Goal: Obtain resource: Download file/media

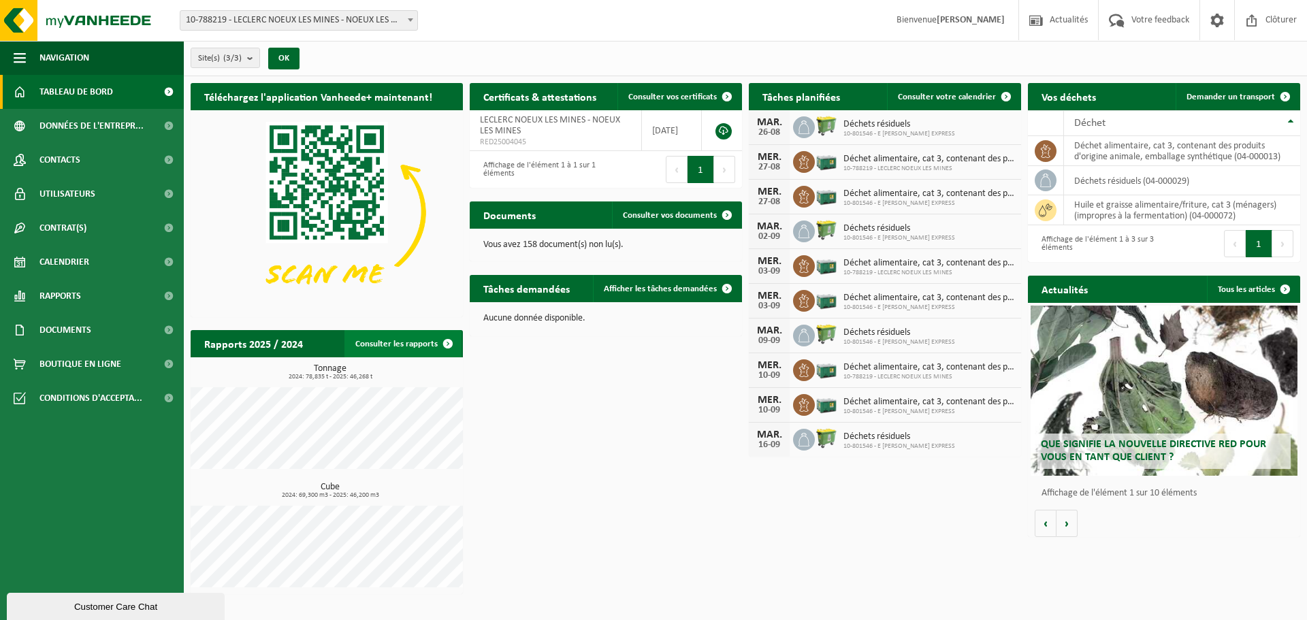
click at [392, 344] on link "Consulter les rapports" at bounding box center [402, 343] width 117 height 27
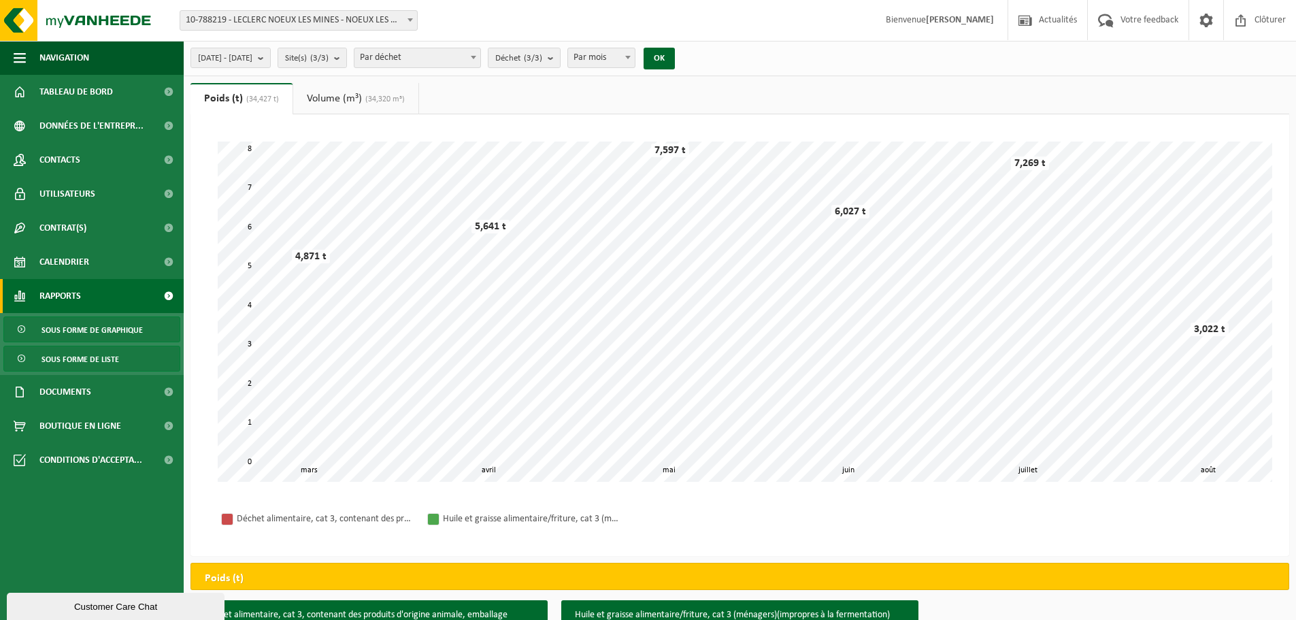
click at [71, 357] on span "Sous forme de liste" at bounding box center [81, 359] width 78 height 26
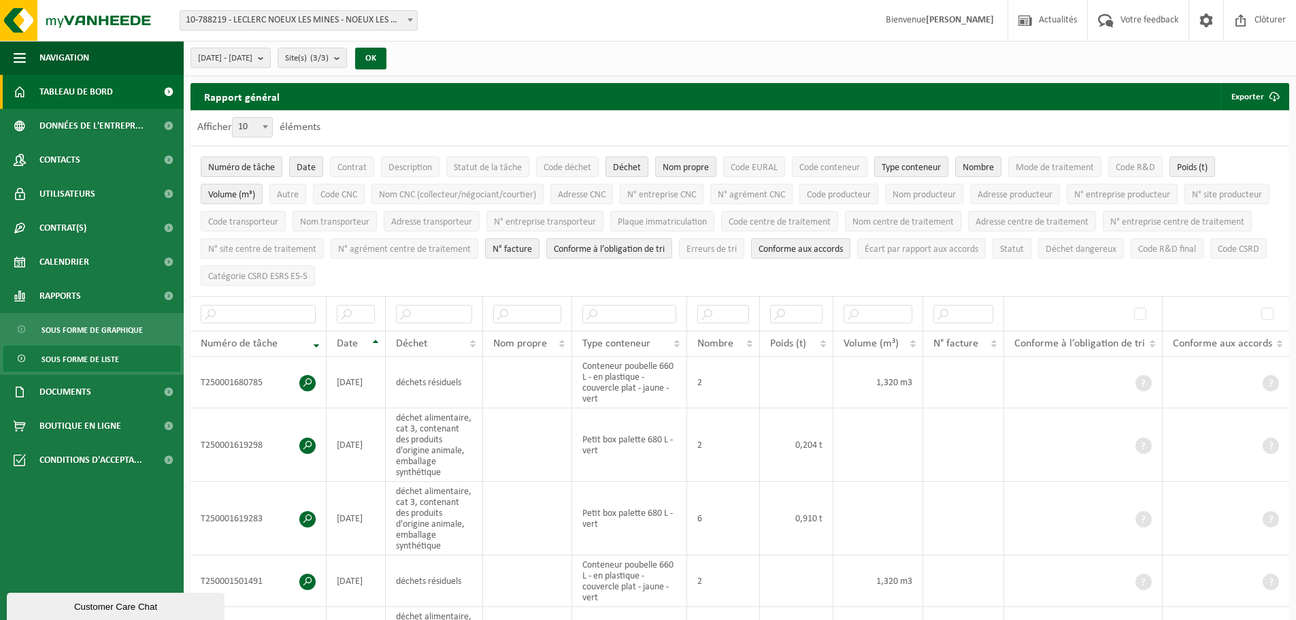
click at [85, 95] on span "Tableau de bord" at bounding box center [75, 92] width 73 height 34
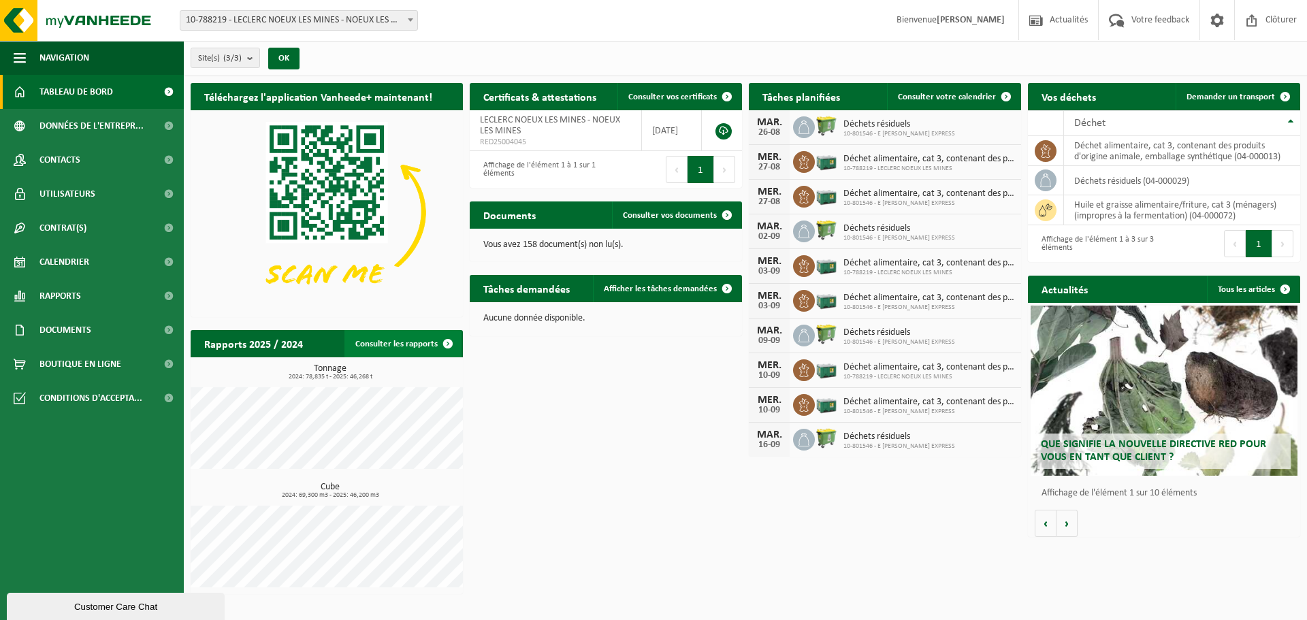
click at [412, 343] on link "Consulter les rapports" at bounding box center [402, 343] width 117 height 27
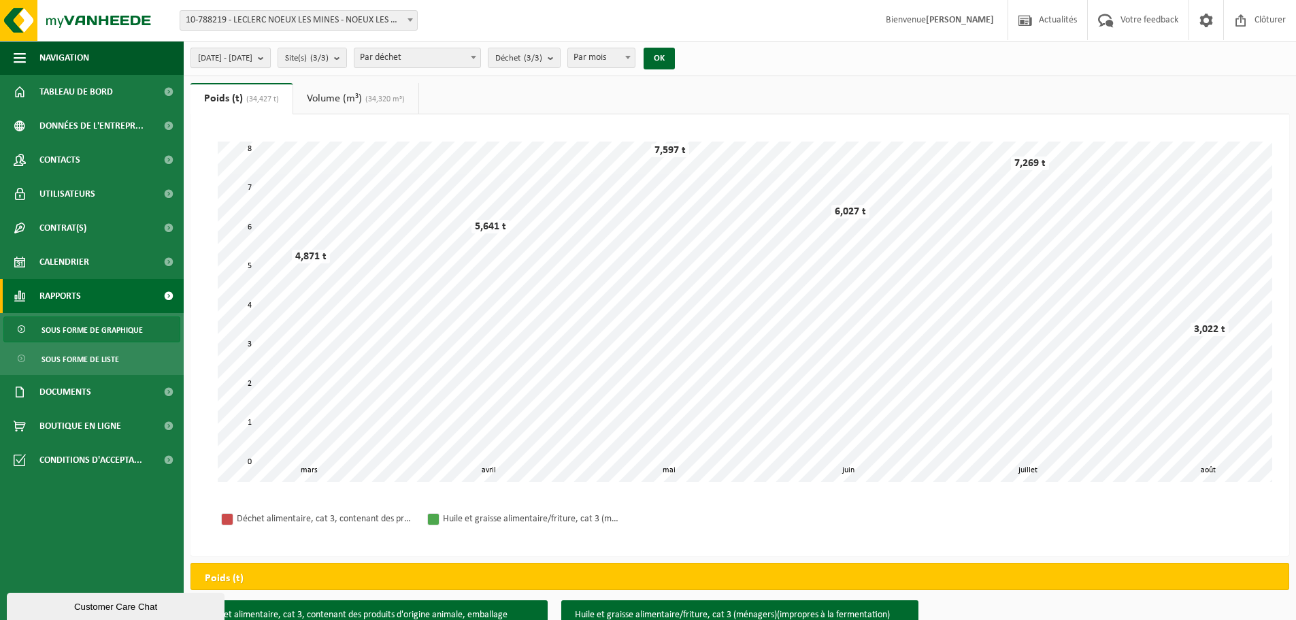
click at [252, 65] on span "[DATE] - [DATE]" at bounding box center [225, 58] width 54 height 20
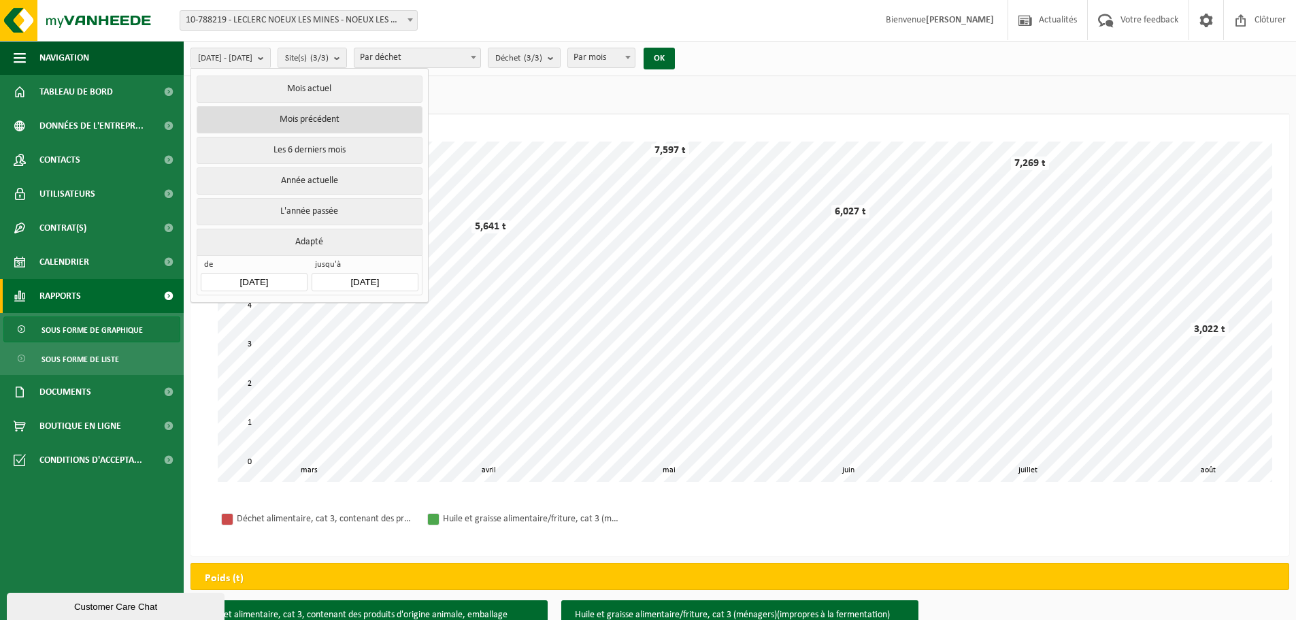
click at [269, 114] on button "Mois précédent" at bounding box center [309, 119] width 225 height 27
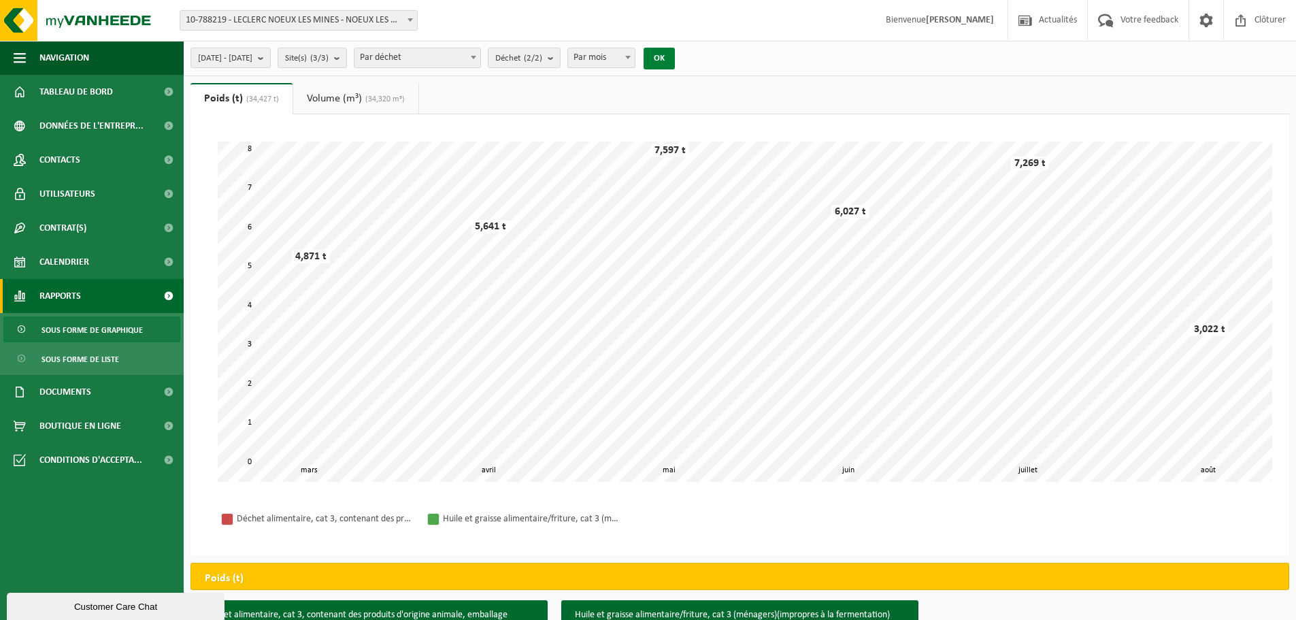
click at [675, 52] on button "OK" at bounding box center [659, 59] width 31 height 22
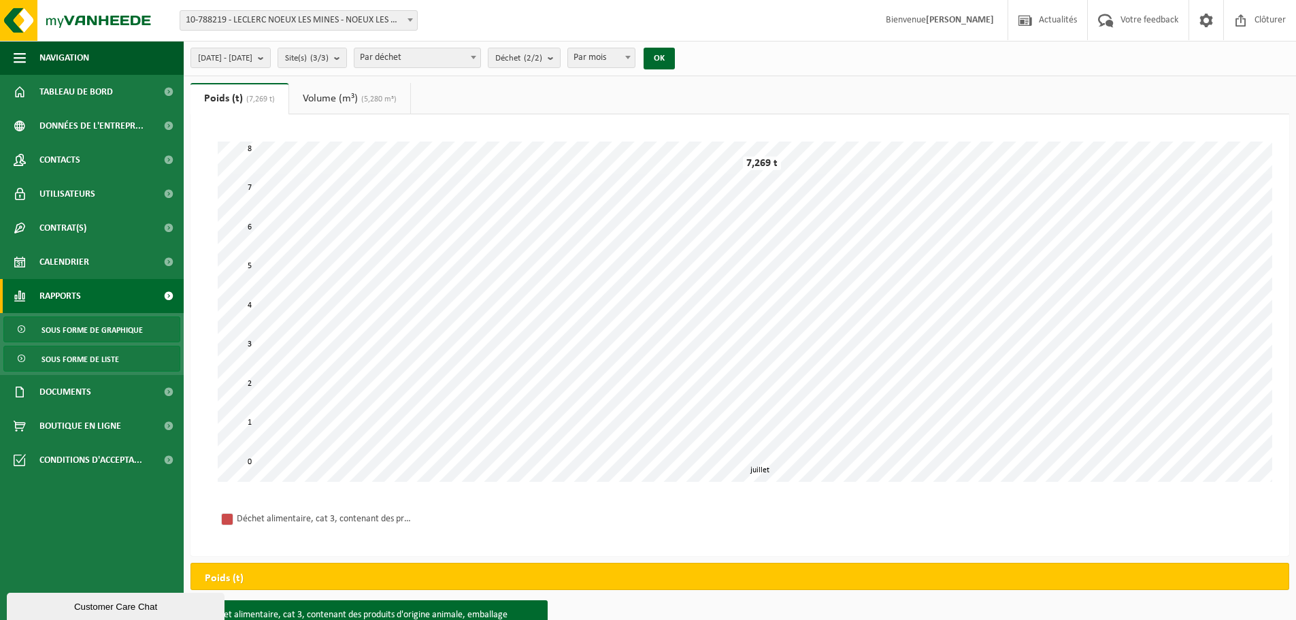
click at [80, 361] on span "Sous forme de liste" at bounding box center [81, 359] width 78 height 26
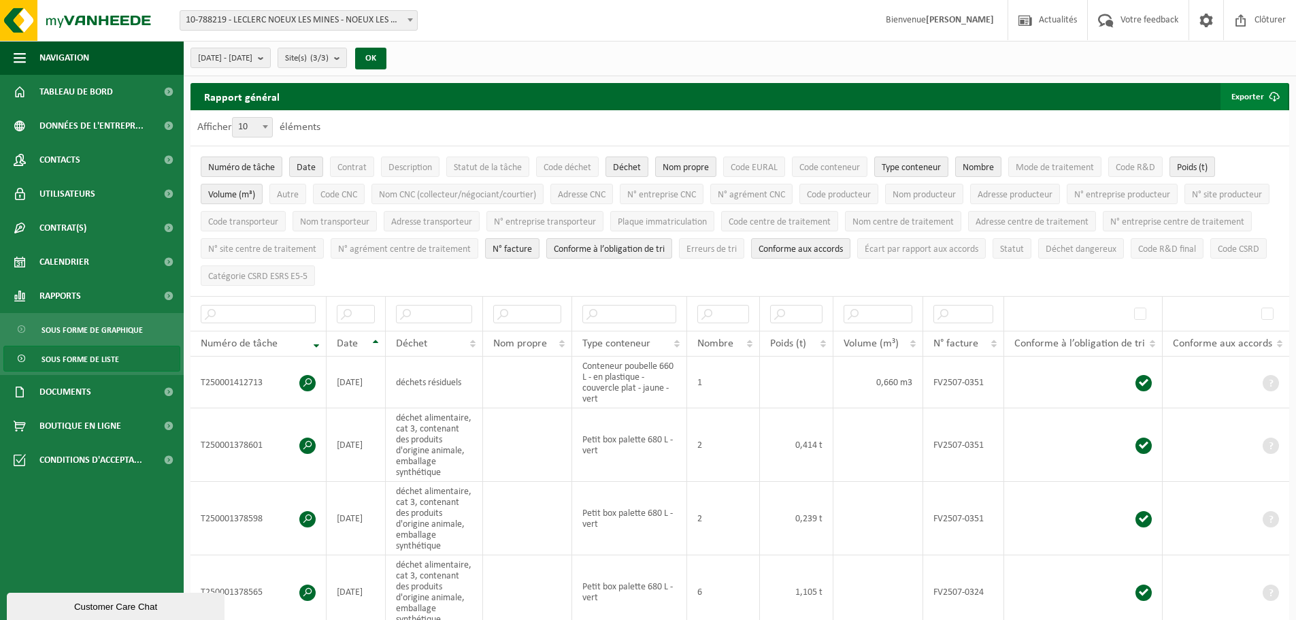
click at [1254, 95] on button "Exporter" at bounding box center [1254, 96] width 67 height 27
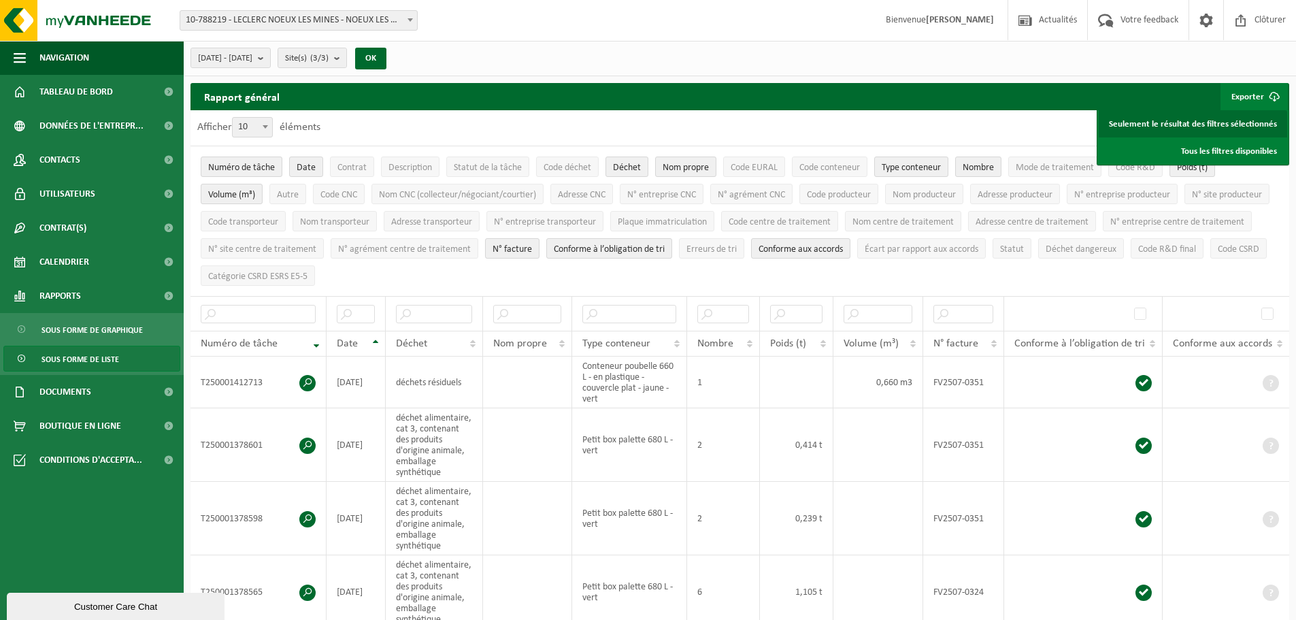
click at [1224, 127] on link "Seulement le résultat des filtres sélectionnés" at bounding box center [1193, 123] width 188 height 27
click at [252, 59] on span "[DATE] - [DATE]" at bounding box center [225, 58] width 54 height 20
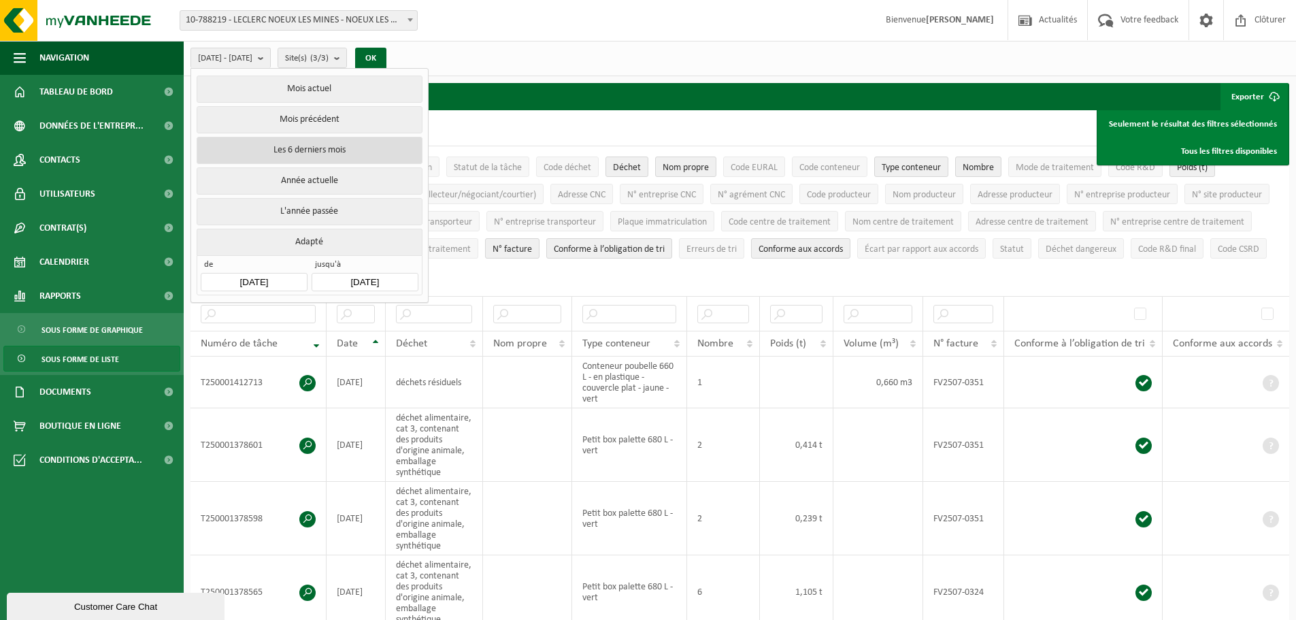
click at [319, 157] on button "Les 6 derniers mois" at bounding box center [309, 150] width 225 height 27
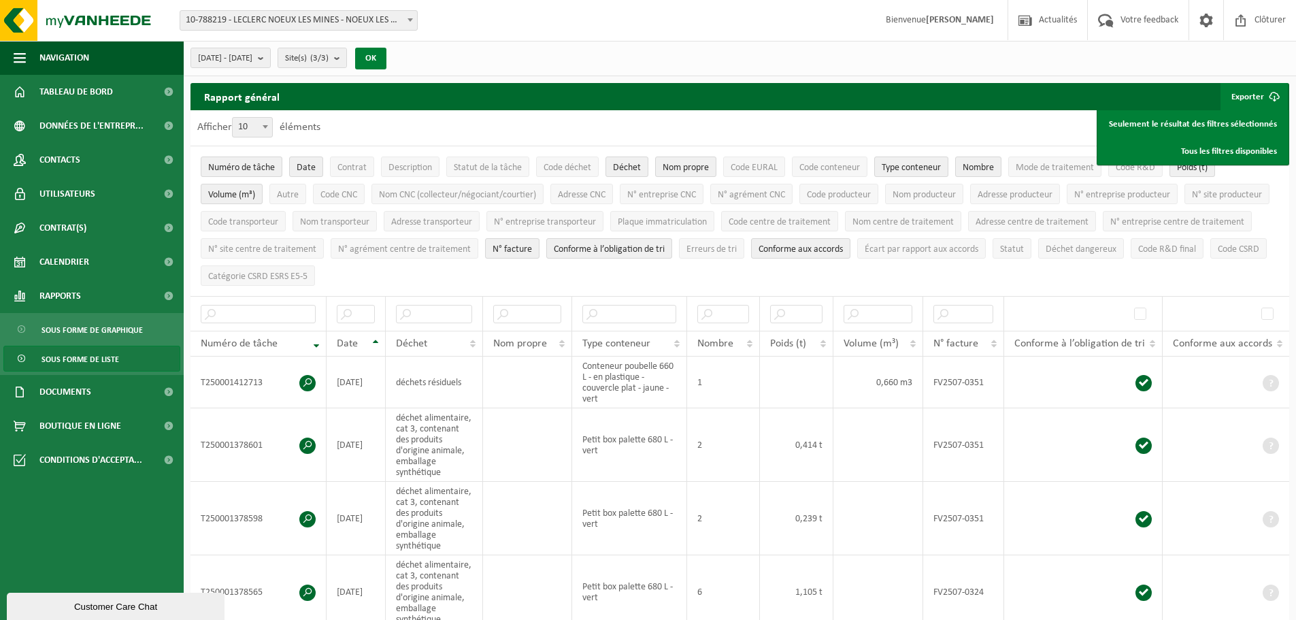
click at [387, 56] on button "OK" at bounding box center [370, 59] width 31 height 22
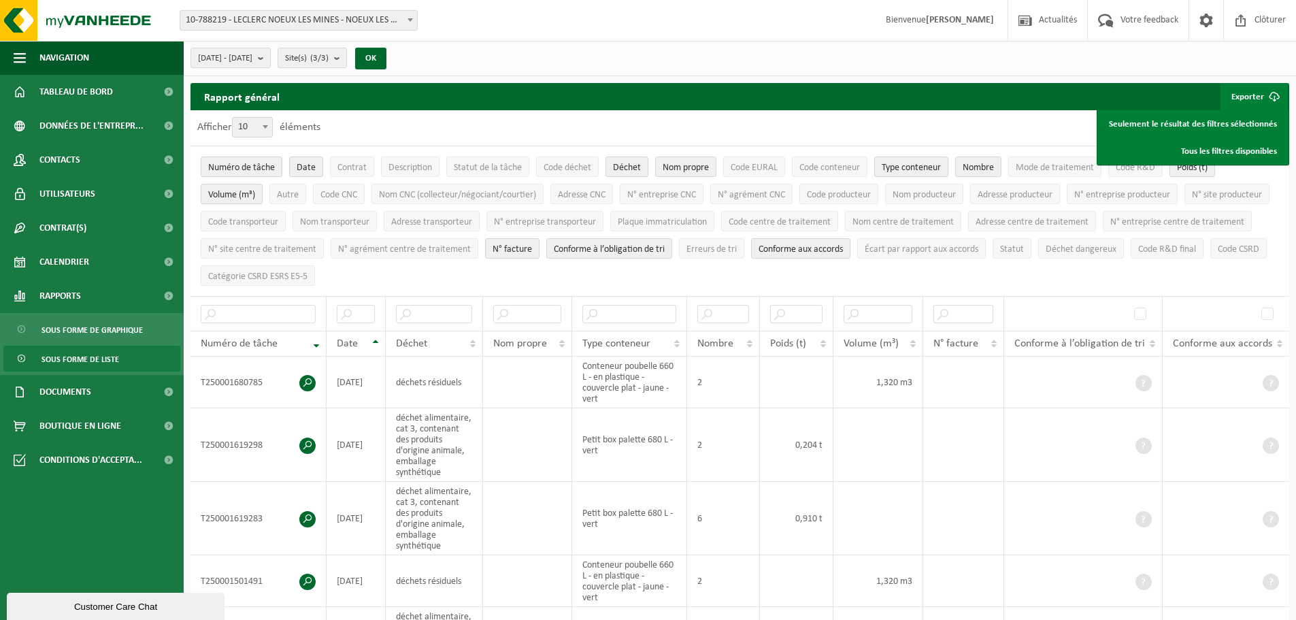
click at [1262, 258] on ul "Numéro de tâche Date Contrat Description Statut de la tâche Code déchet Déchet …" at bounding box center [740, 221] width 1099 height 150
click at [803, 63] on div "[DATE] - [DATE] Mois actuel Mois précédent Les 6 derniers mois Année actuelle L…" at bounding box center [740, 58] width 1113 height 35
